Goal: Information Seeking & Learning: Check status

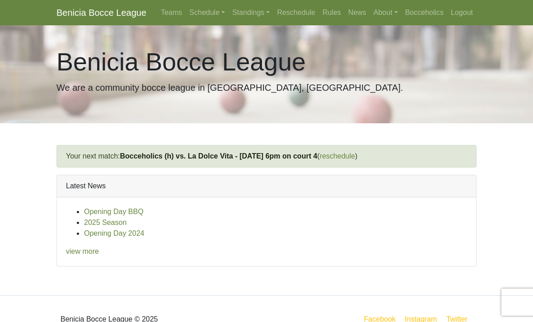
scroll to position [20, 0]
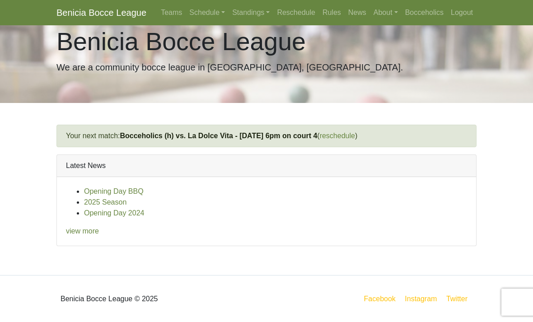
click at [432, 13] on link "Bocceholics" at bounding box center [425, 13] width 46 height 18
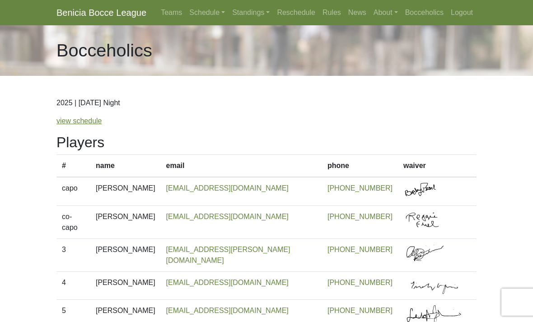
click at [198, 16] on link "Schedule" at bounding box center [207, 13] width 43 height 18
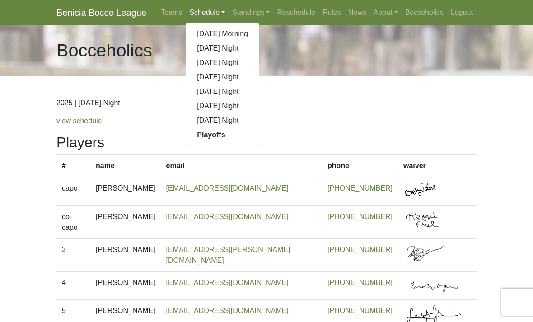
click at [242, 109] on link "[DATE] Night" at bounding box center [222, 106] width 73 height 14
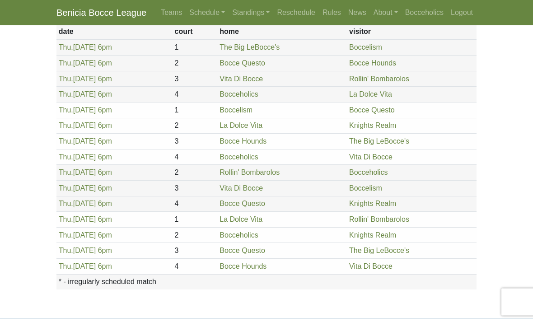
scroll to position [96, 0]
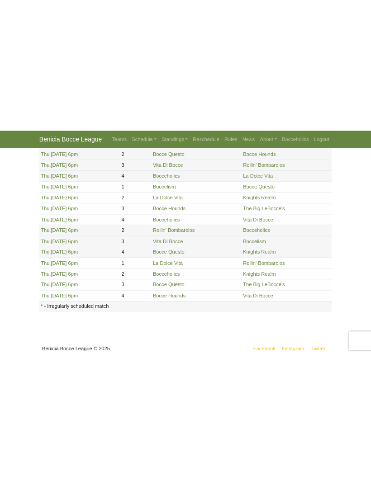
scroll to position [0, 0]
